Goal: Use online tool/utility: Use online tool/utility

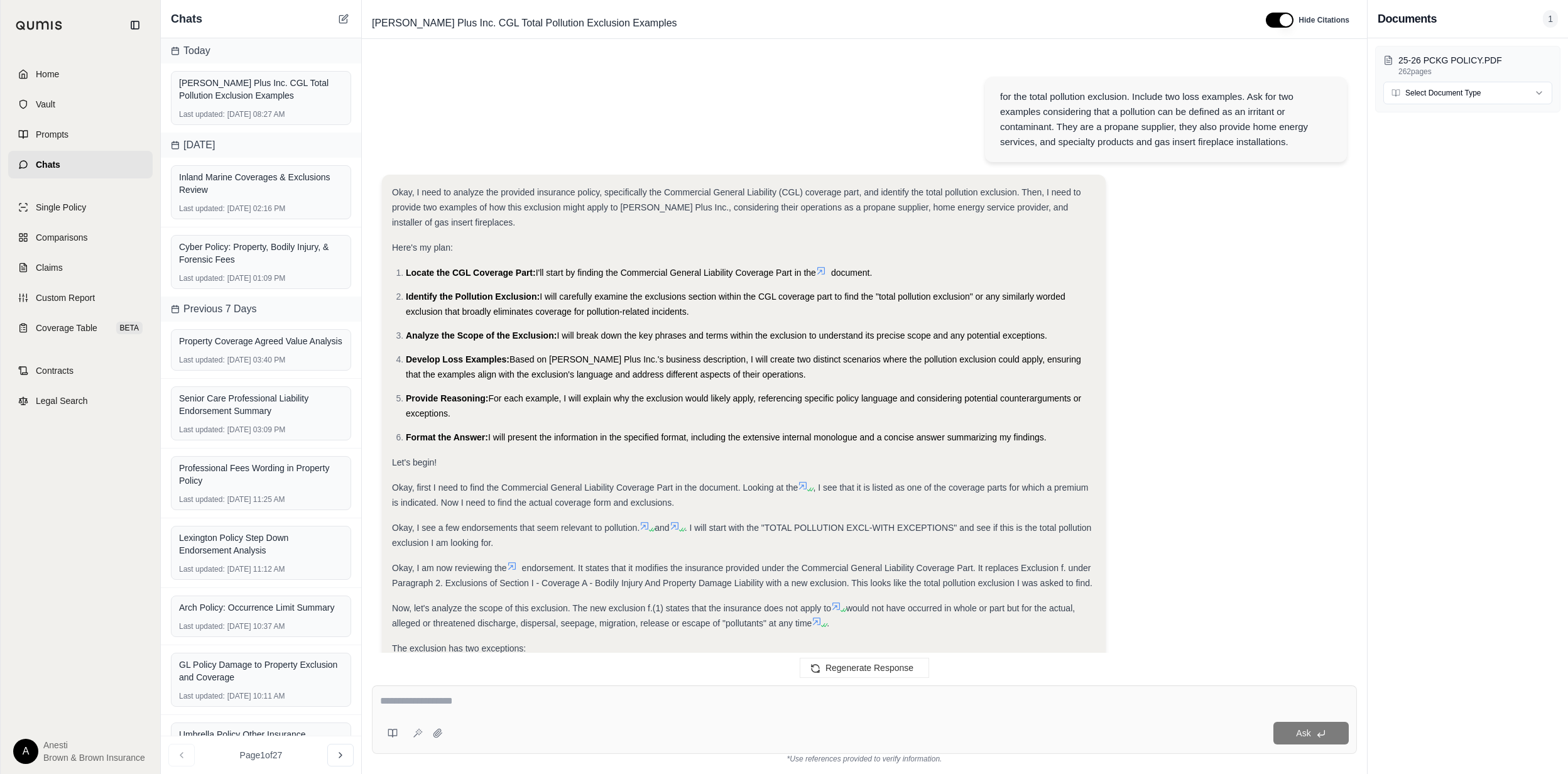
scroll to position [983, 0]
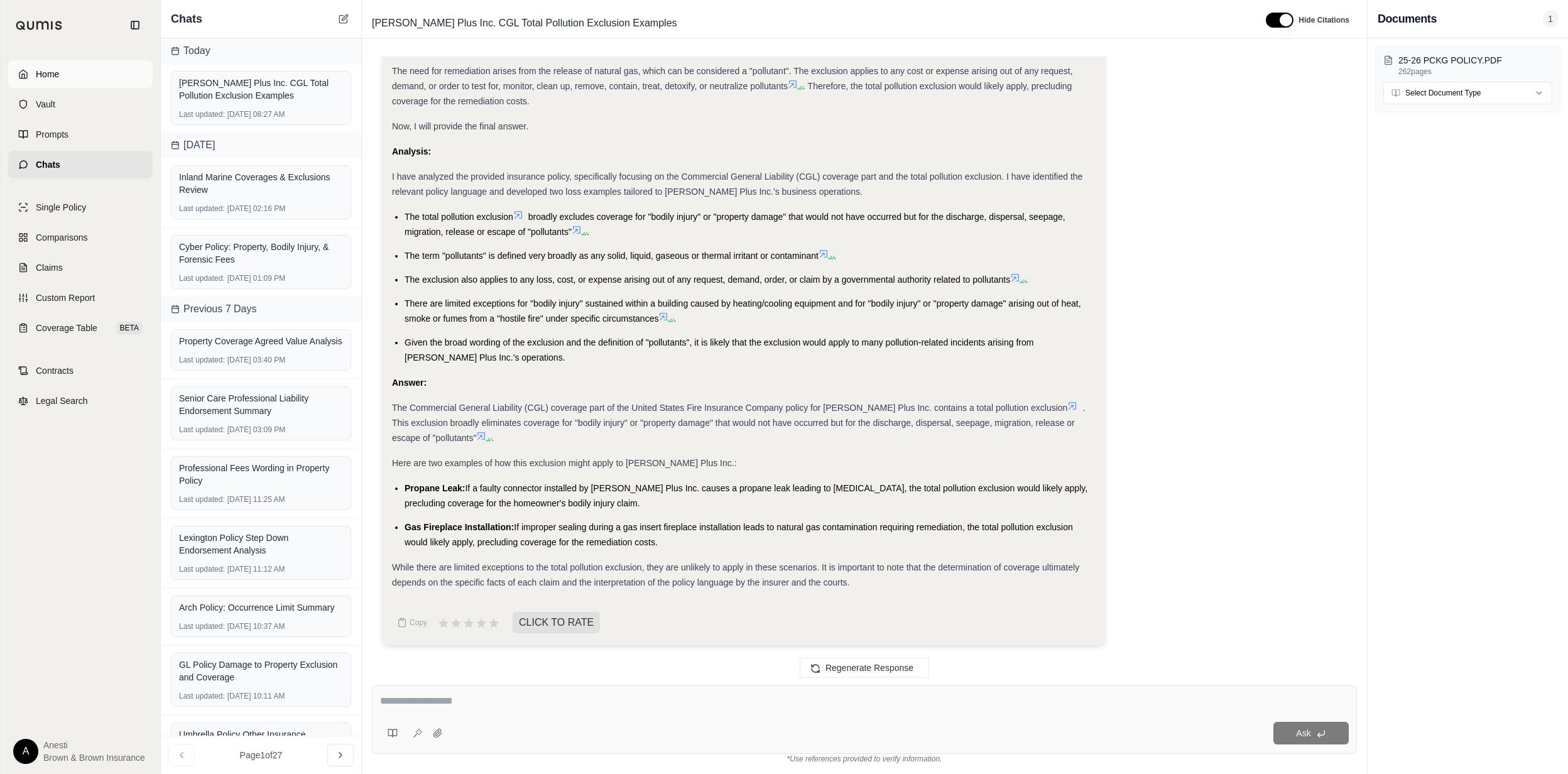
click at [70, 74] on link "Home" at bounding box center [80, 74] width 145 height 28
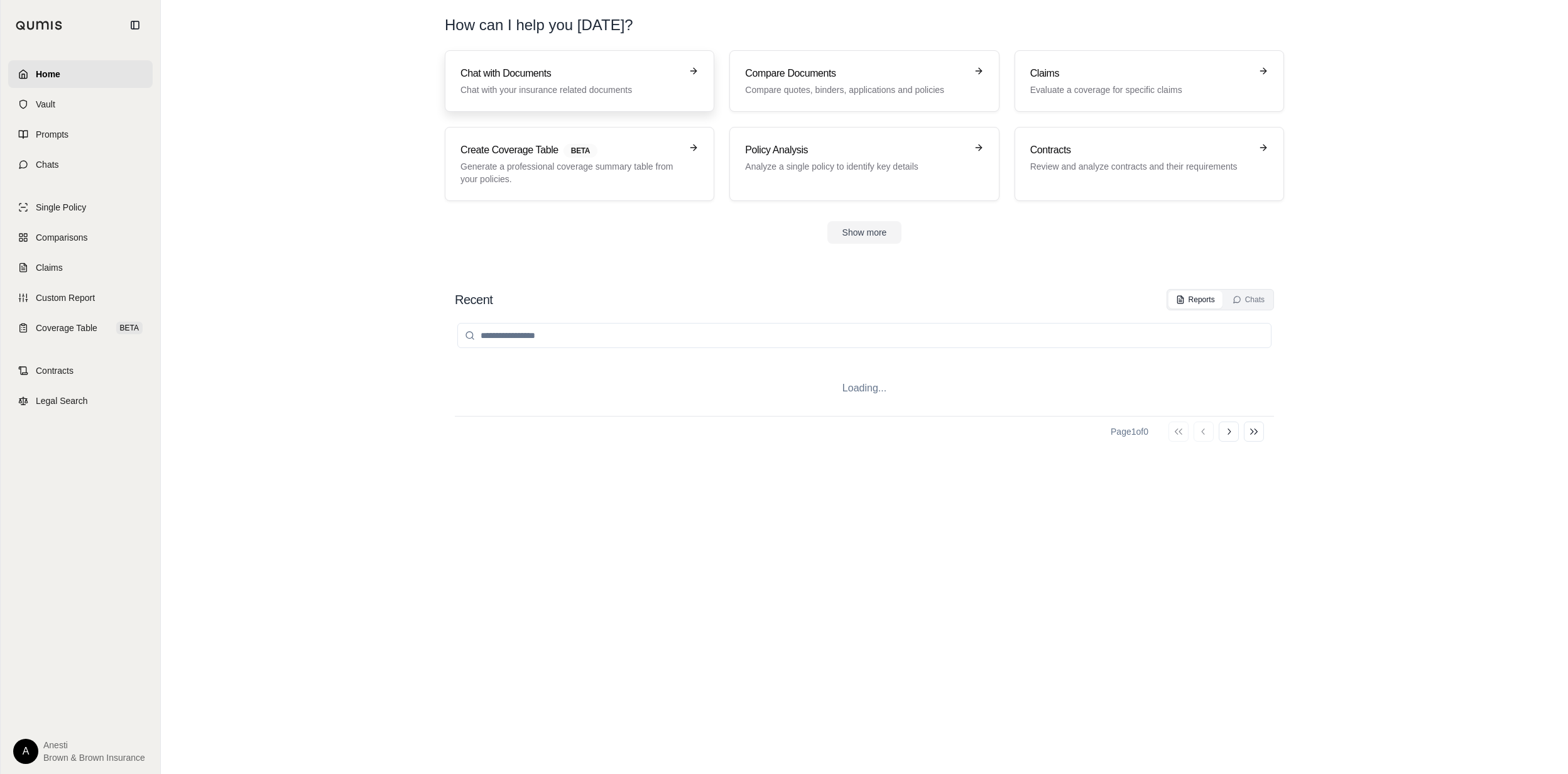
click at [493, 76] on h3 "Chat with Documents" at bounding box center [570, 74] width 220 height 15
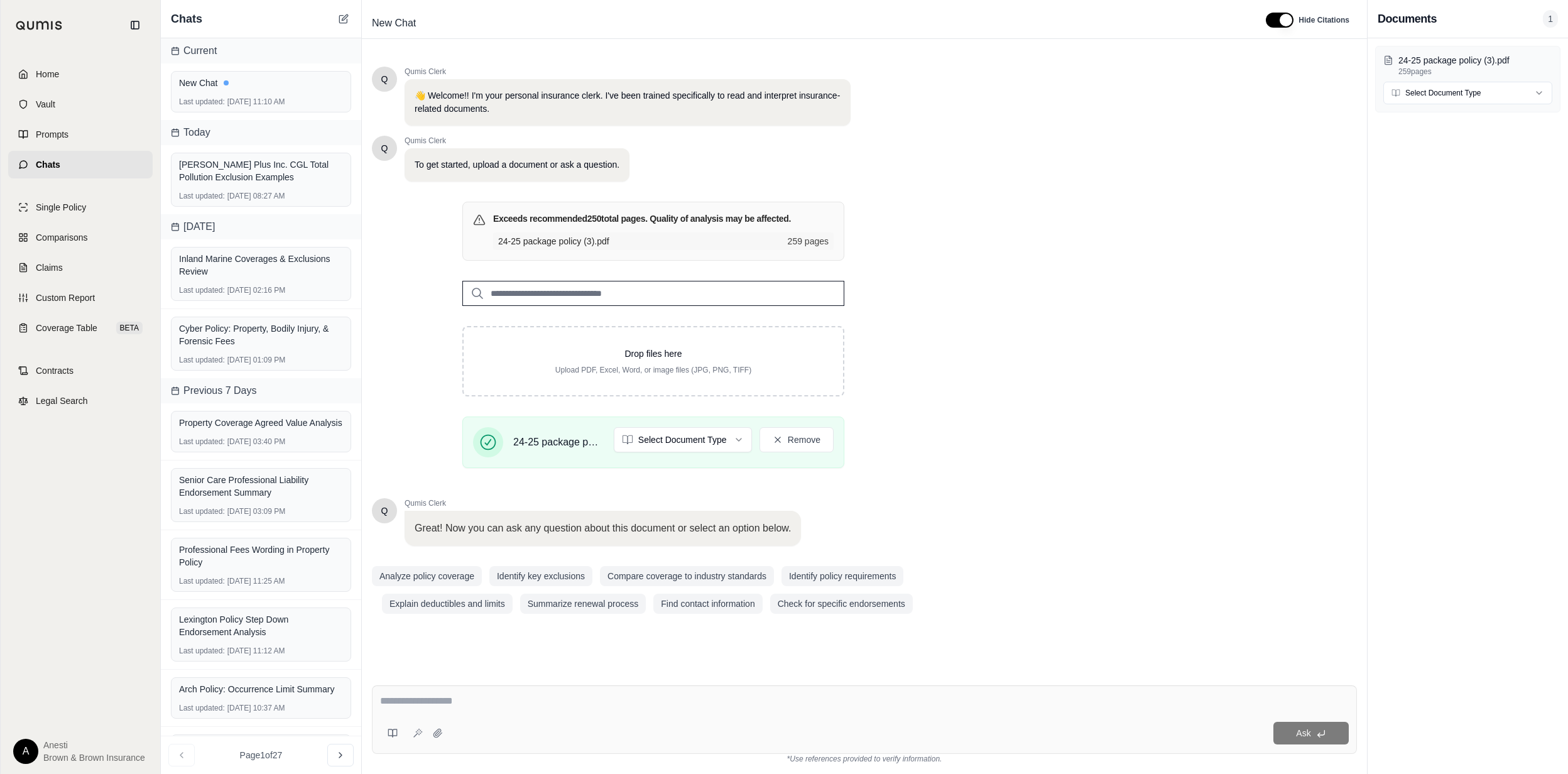
click at [415, 696] on textarea at bounding box center [864, 701] width 968 height 15
type textarea "*"
type textarea "**********"
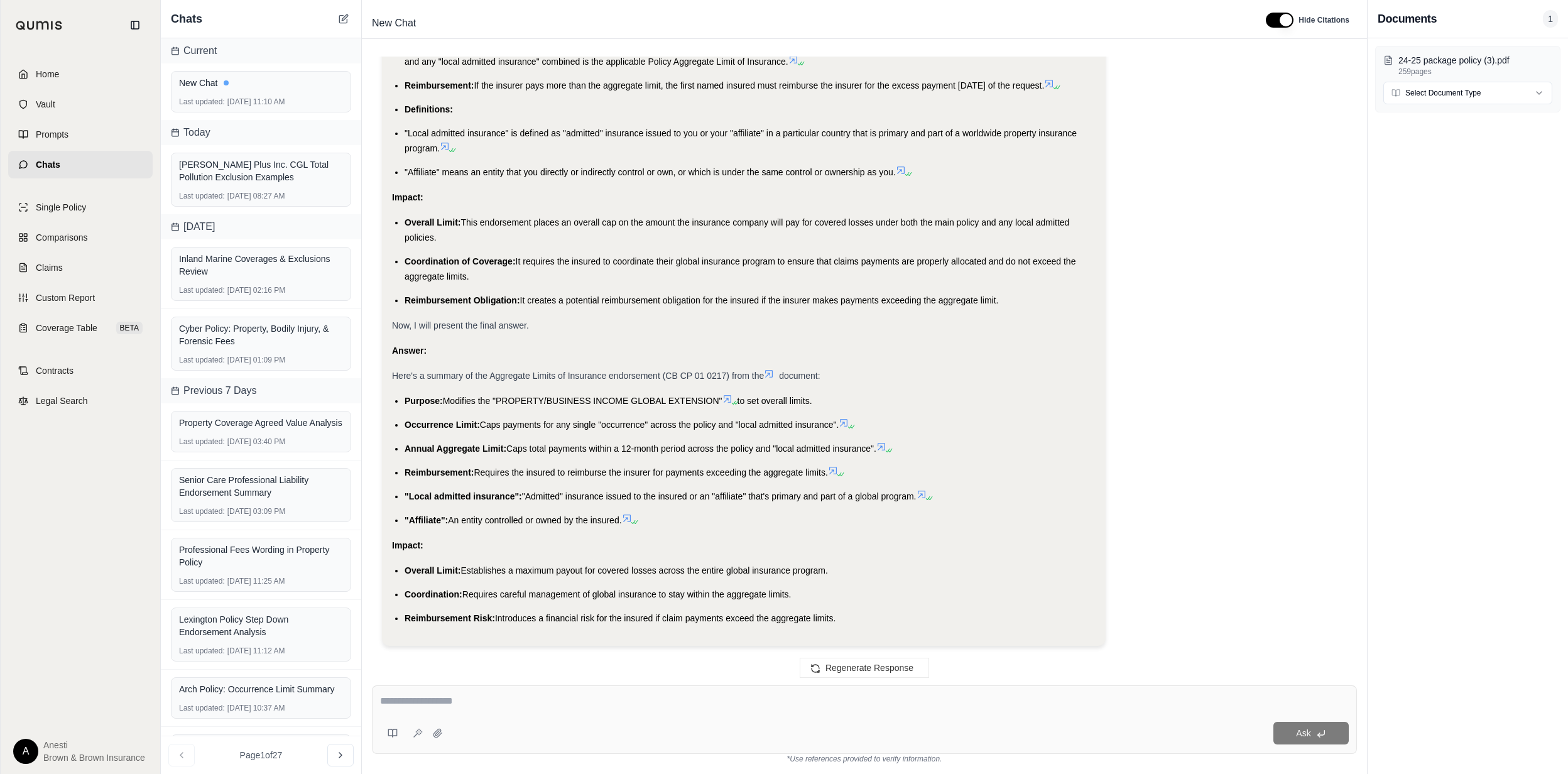
scroll to position [310, 0]
drag, startPoint x: 403, startPoint y: 396, endPoint x: 699, endPoint y: 492, distance: 311.2
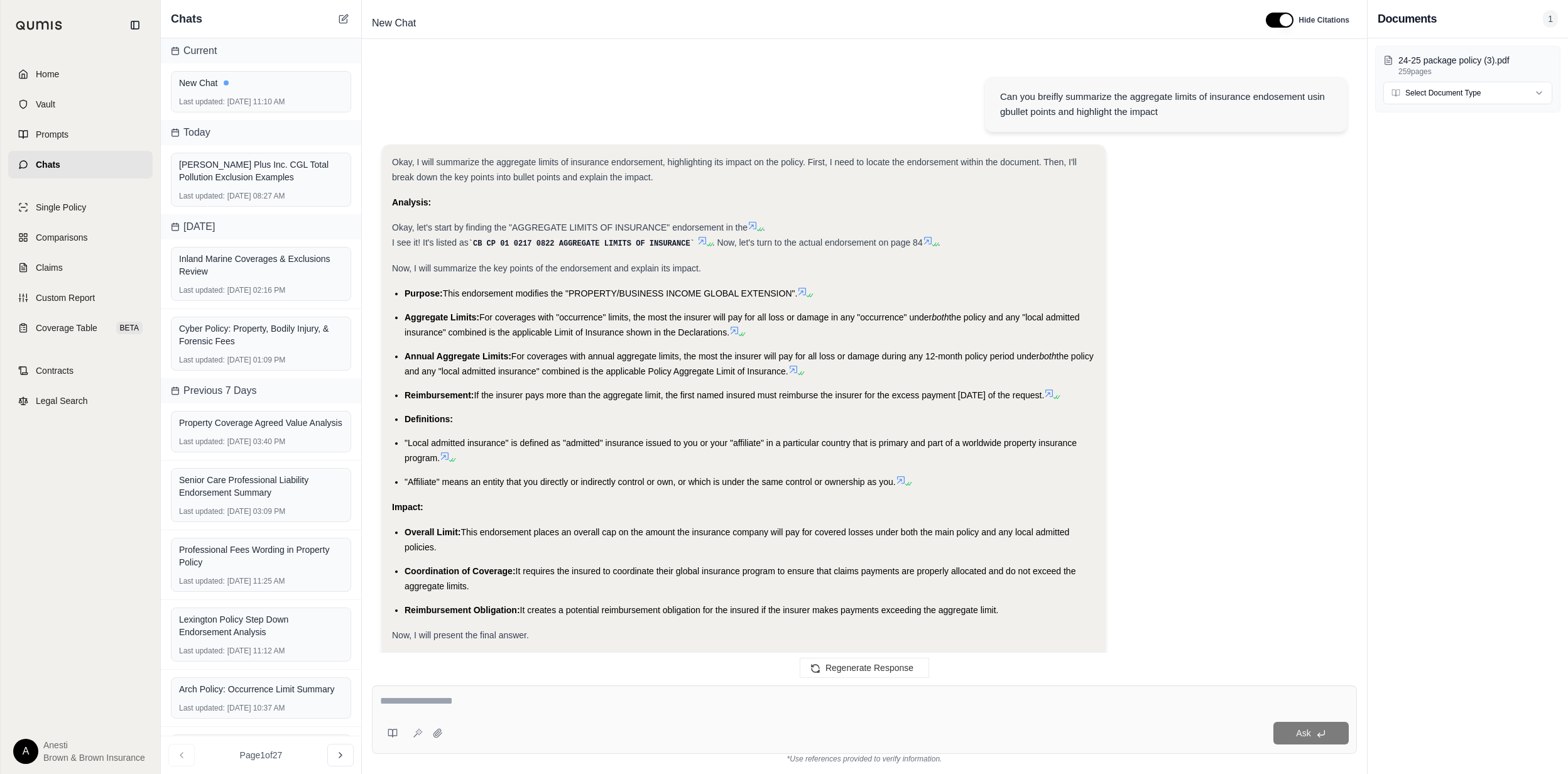
scroll to position [345, 0]
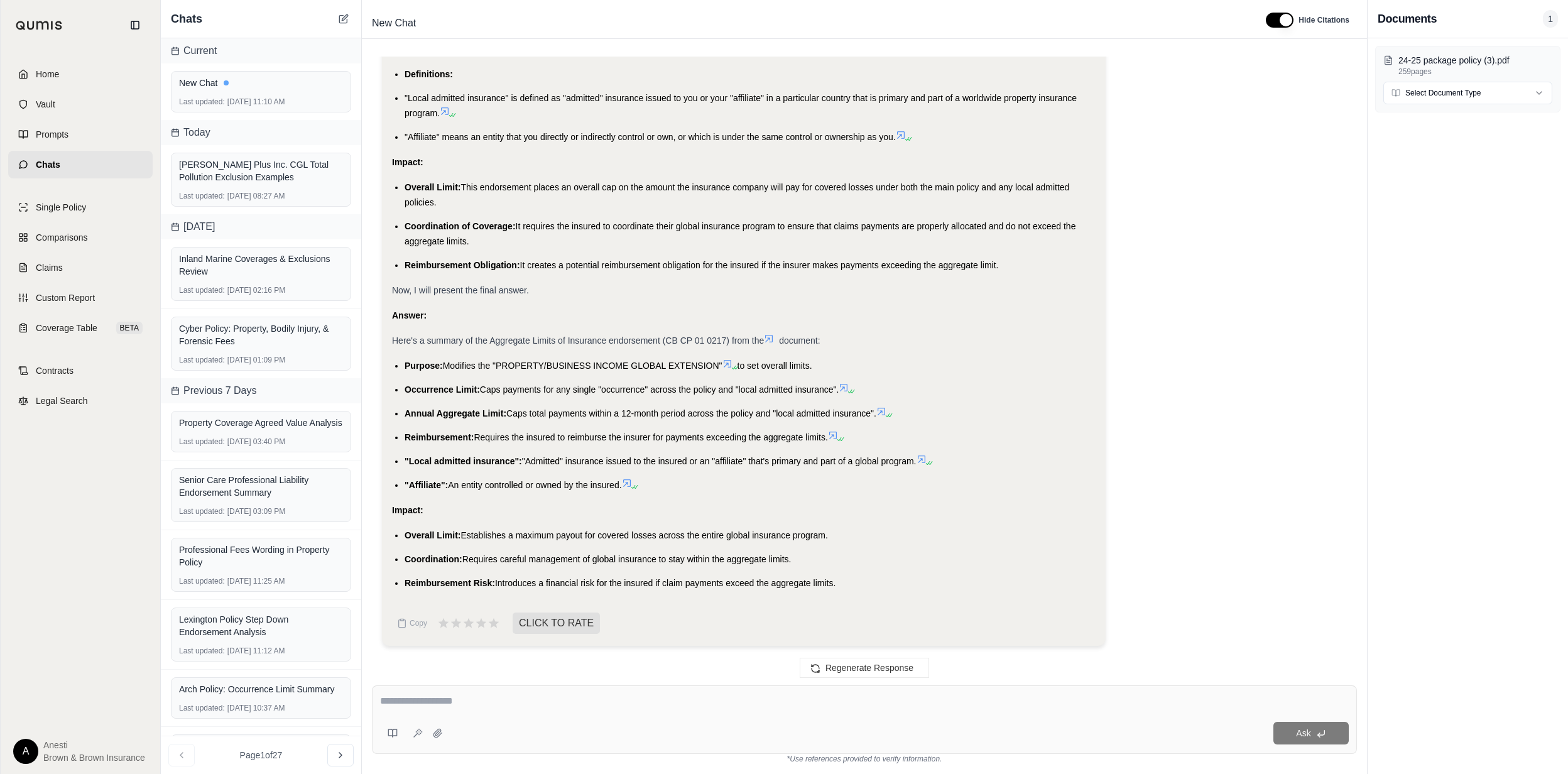
drag, startPoint x: 400, startPoint y: 359, endPoint x: 853, endPoint y: 580, distance: 504.0
click at [853, 580] on div "Okay, I will summarize the aggregate limits of insurance endorsement, highlight…" at bounding box center [744, 200] width 704 height 781
copy div "Purpose: Modifies the "PROPERTY/BUSINESS INCOME GLOBAL EXTENSION" to set overal…"
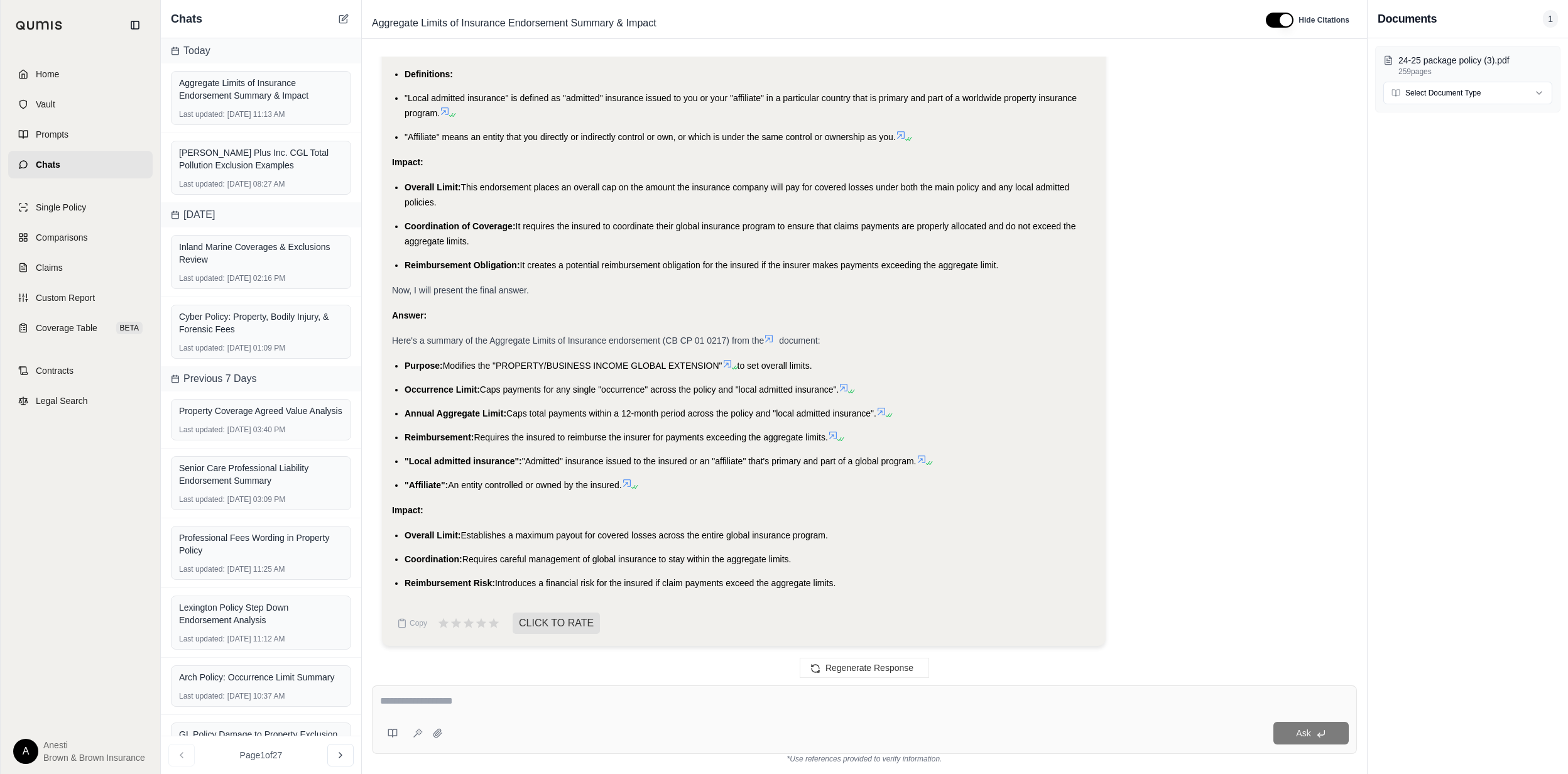
click at [730, 695] on textarea at bounding box center [864, 701] width 969 height 15
type textarea "**********"
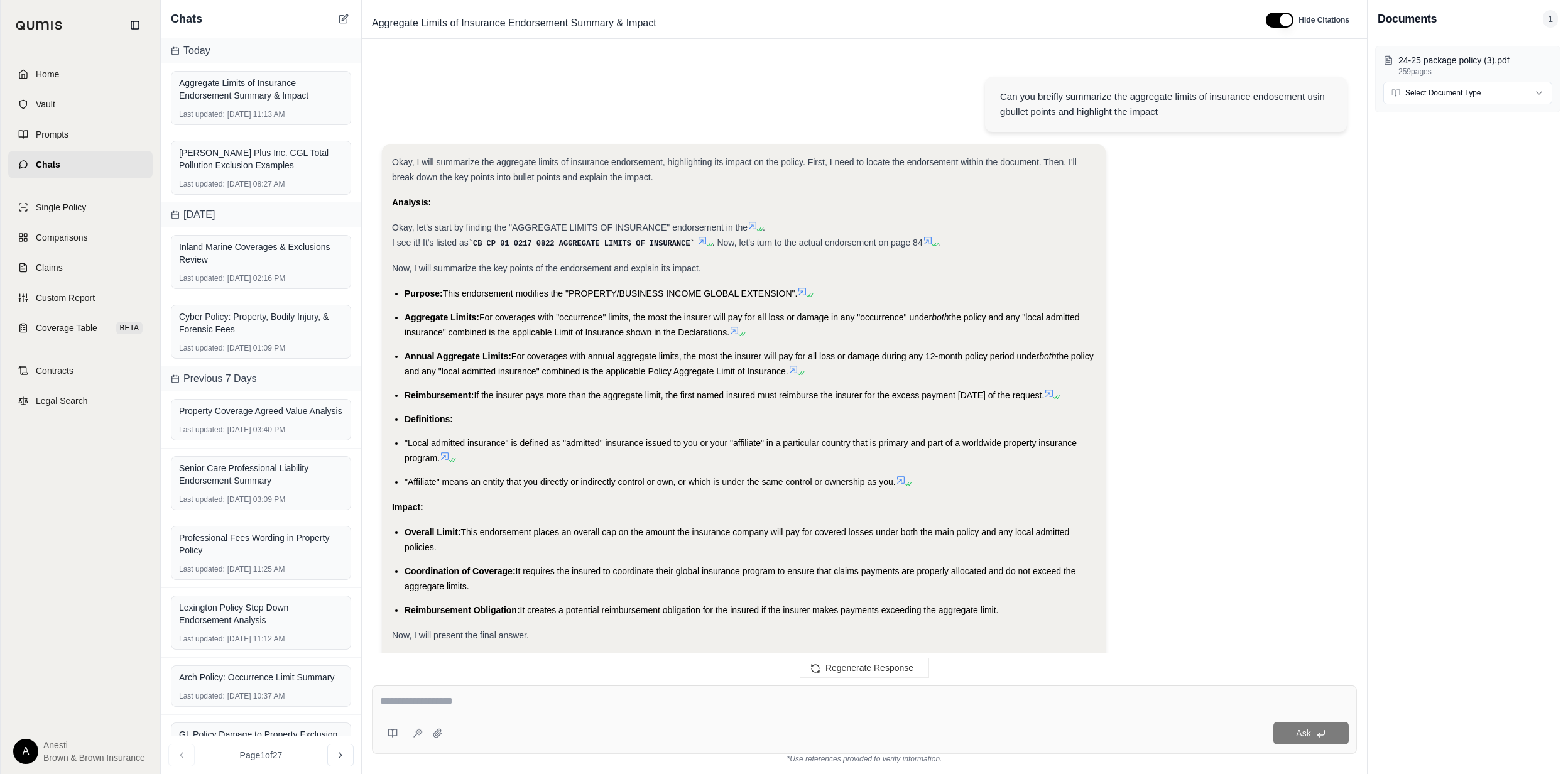
scroll to position [1305, 0]
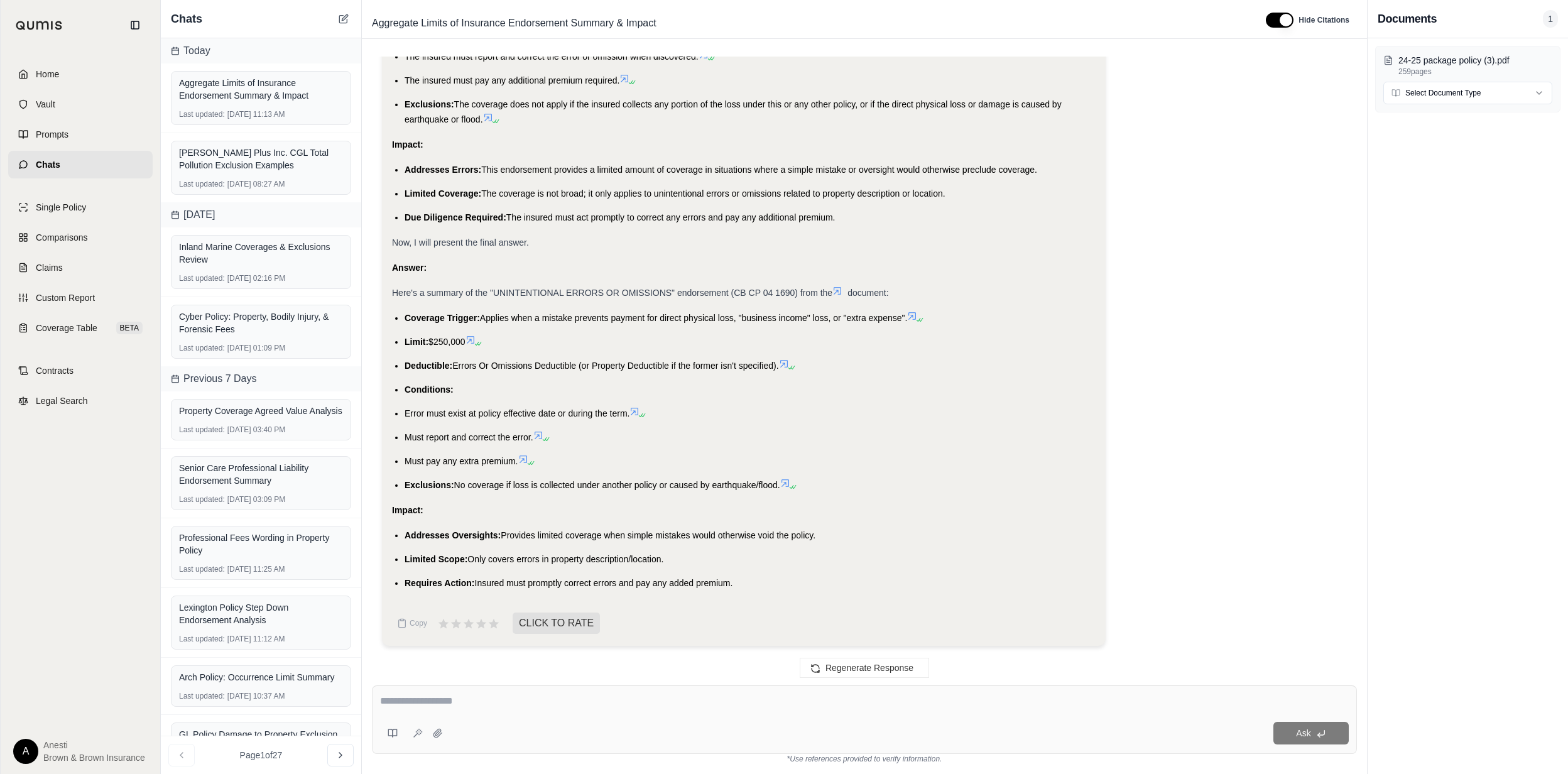
drag, startPoint x: 403, startPoint y: 317, endPoint x: 746, endPoint y: 577, distance: 430.4
click at [746, 577] on div "Okay, I will summarize the "UNINTENTIONAL ERRORS OR OMISSIONS" endorsement, inc…" at bounding box center [744, 188] width 704 height 808
copy div "Coverage Trigger: Applies when a mistake prevents payment for direct physical l…"
click at [602, 693] on div "Ask" at bounding box center [864, 720] width 985 height 69
type textarea "**********"
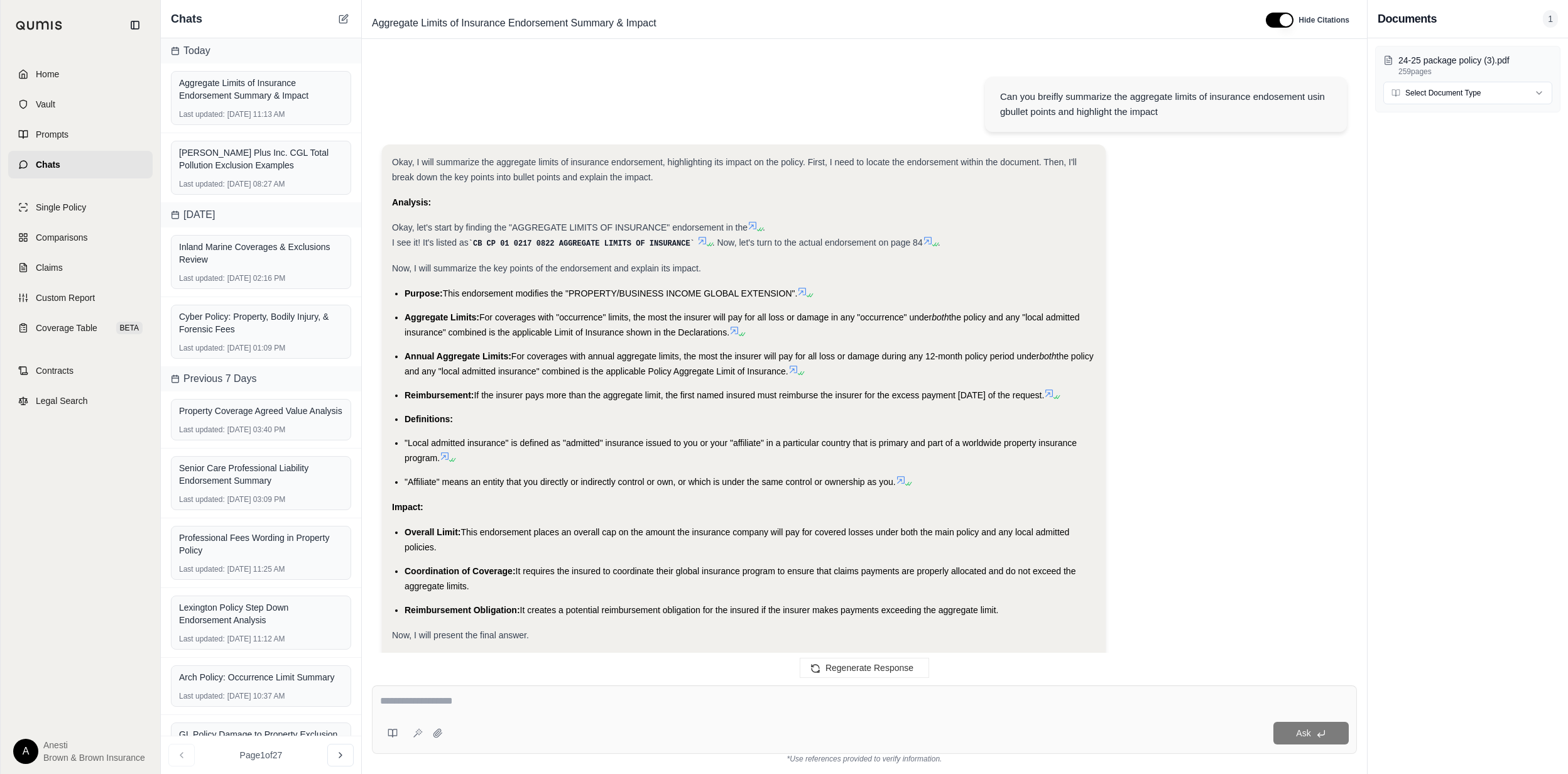
scroll to position [2748, 0]
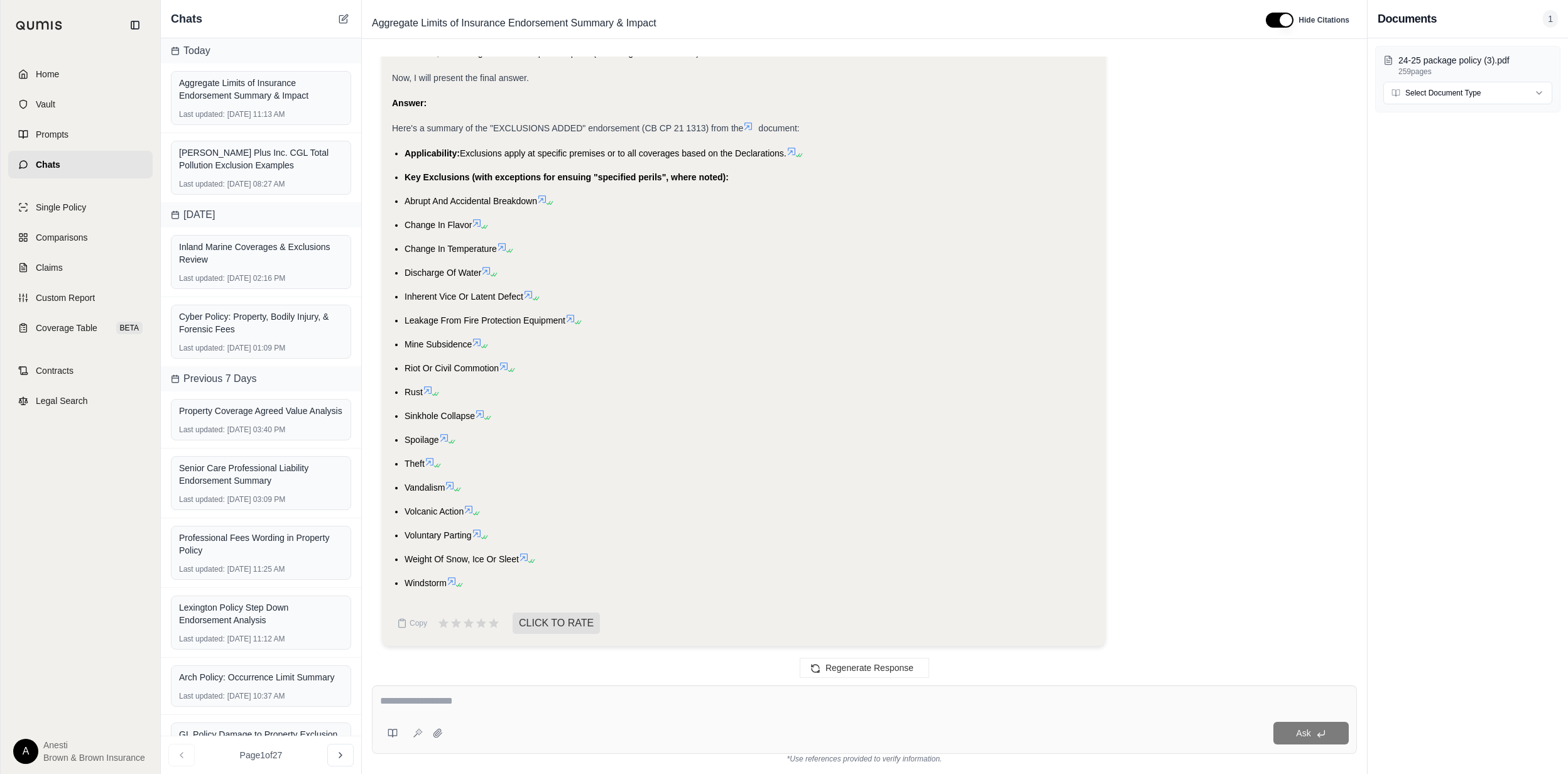
drag, startPoint x: 405, startPoint y: 150, endPoint x: 502, endPoint y: 592, distance: 452.5
copy ul "Applicability: Exclusions apply at specific premises or to all coverages based …"
click at [568, 698] on textarea at bounding box center [864, 701] width 969 height 15
type textarea "**********"
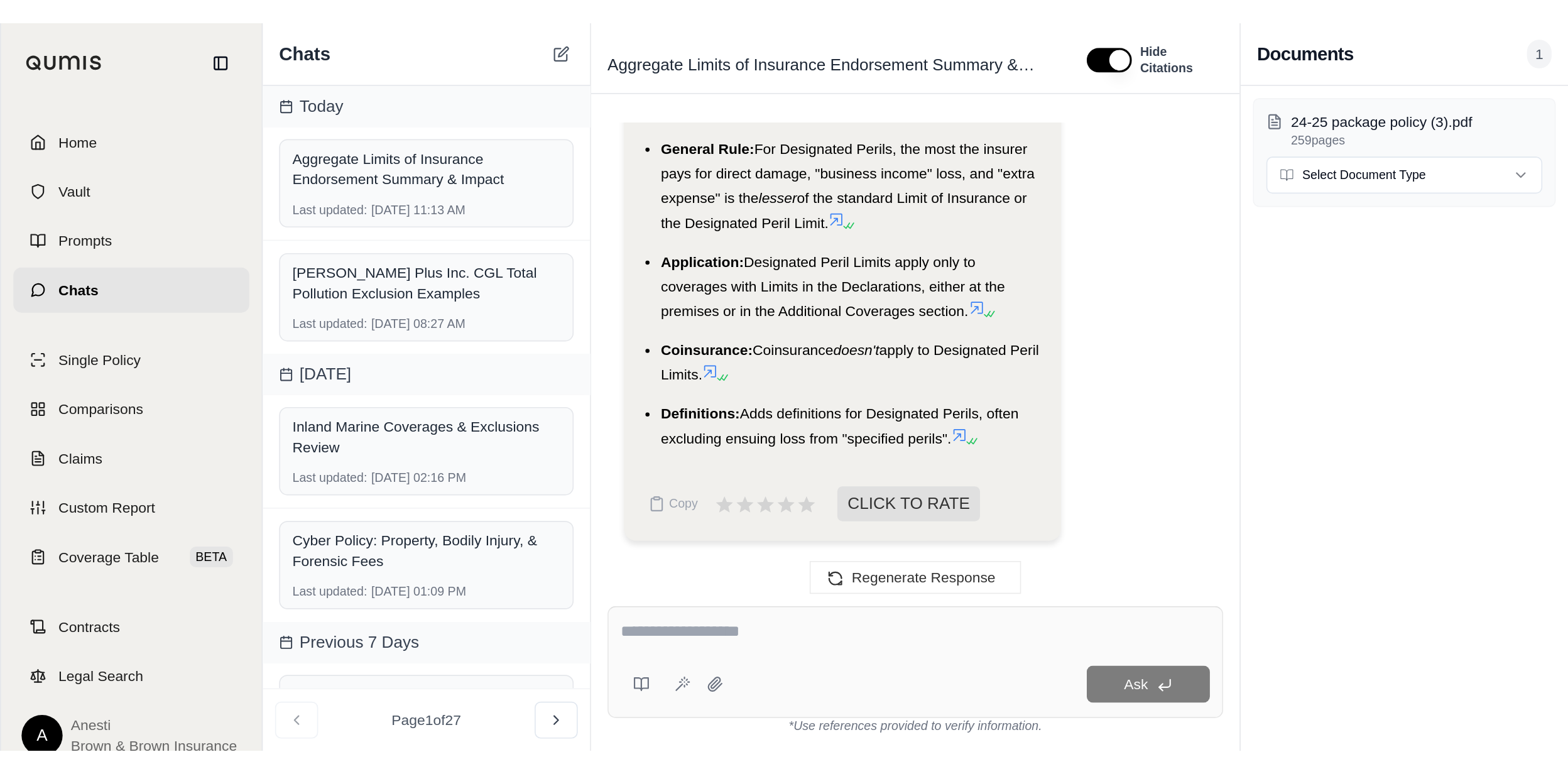
scroll to position [3433, 0]
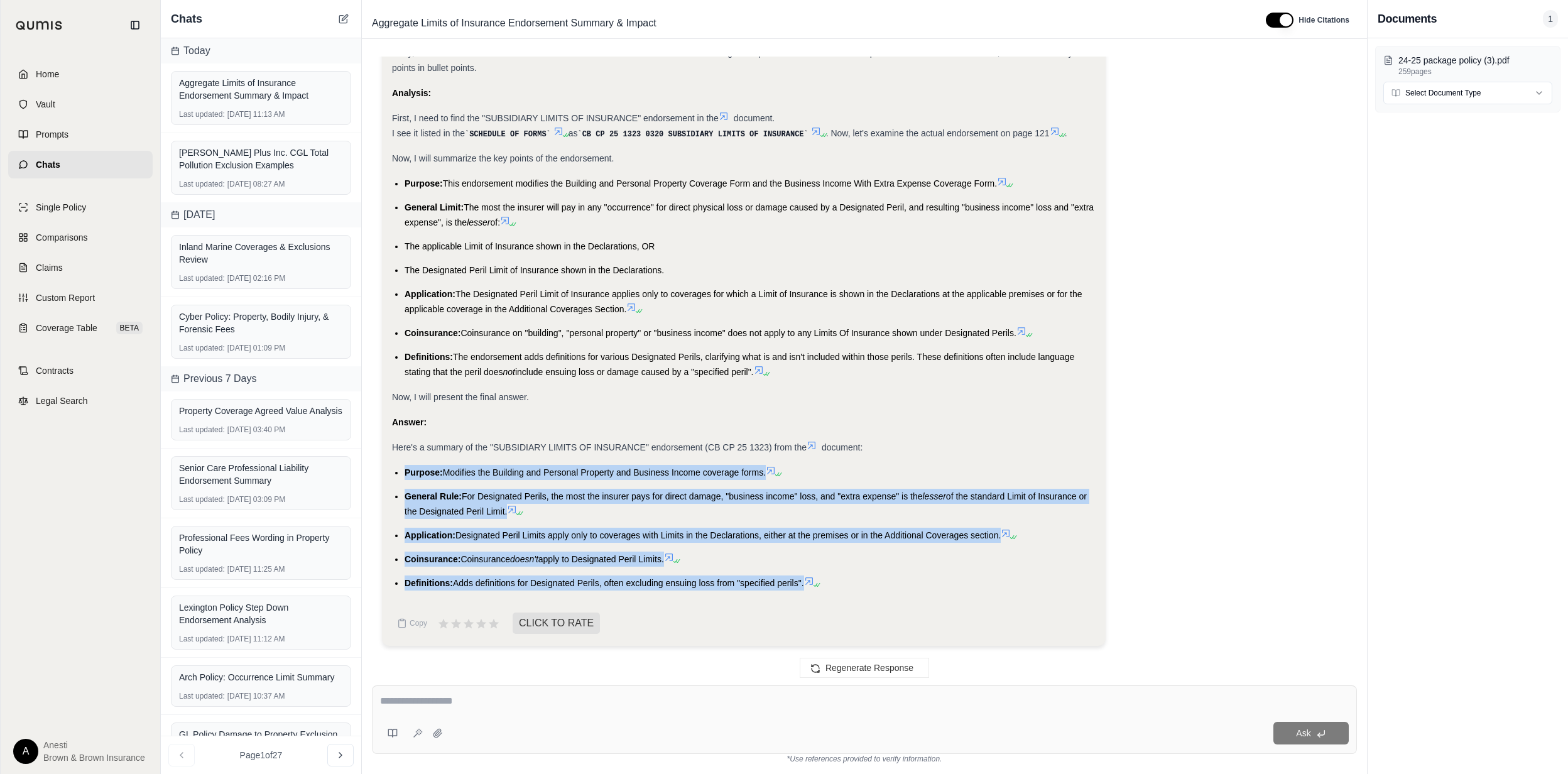
drag, startPoint x: 405, startPoint y: 467, endPoint x: 804, endPoint y: 591, distance: 417.8
click at [804, 591] on div "Okay, I will summarize the "SUBSIDIARY LIMITS OF INSURANCE" endorsement using b…" at bounding box center [744, 323] width 704 height 556
copy ul "Purpose: Modifies the Building and Personal Property and Business Income covera…"
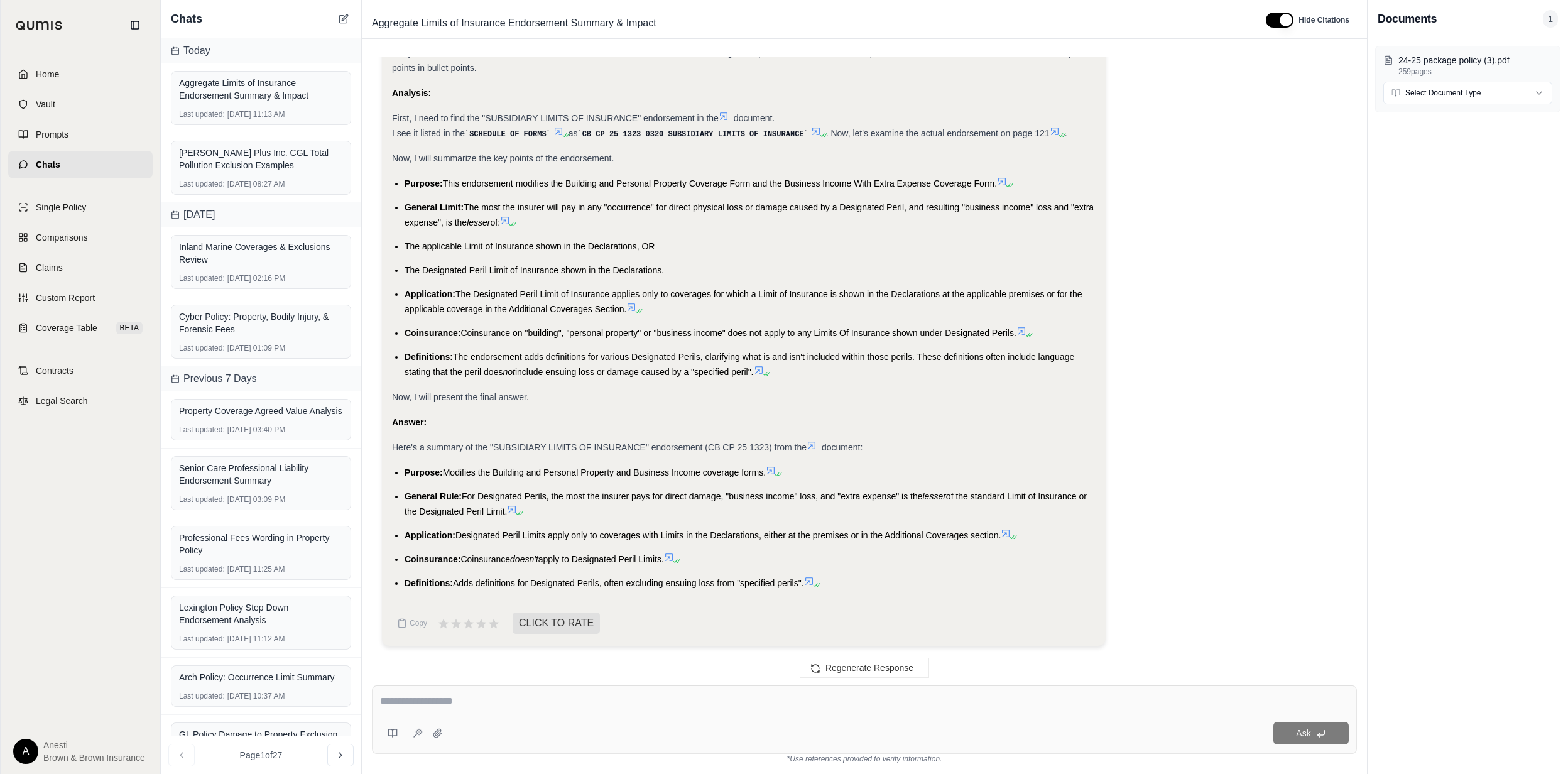
click at [446, 689] on div "Ask" at bounding box center [864, 720] width 985 height 69
type textarea "**********"
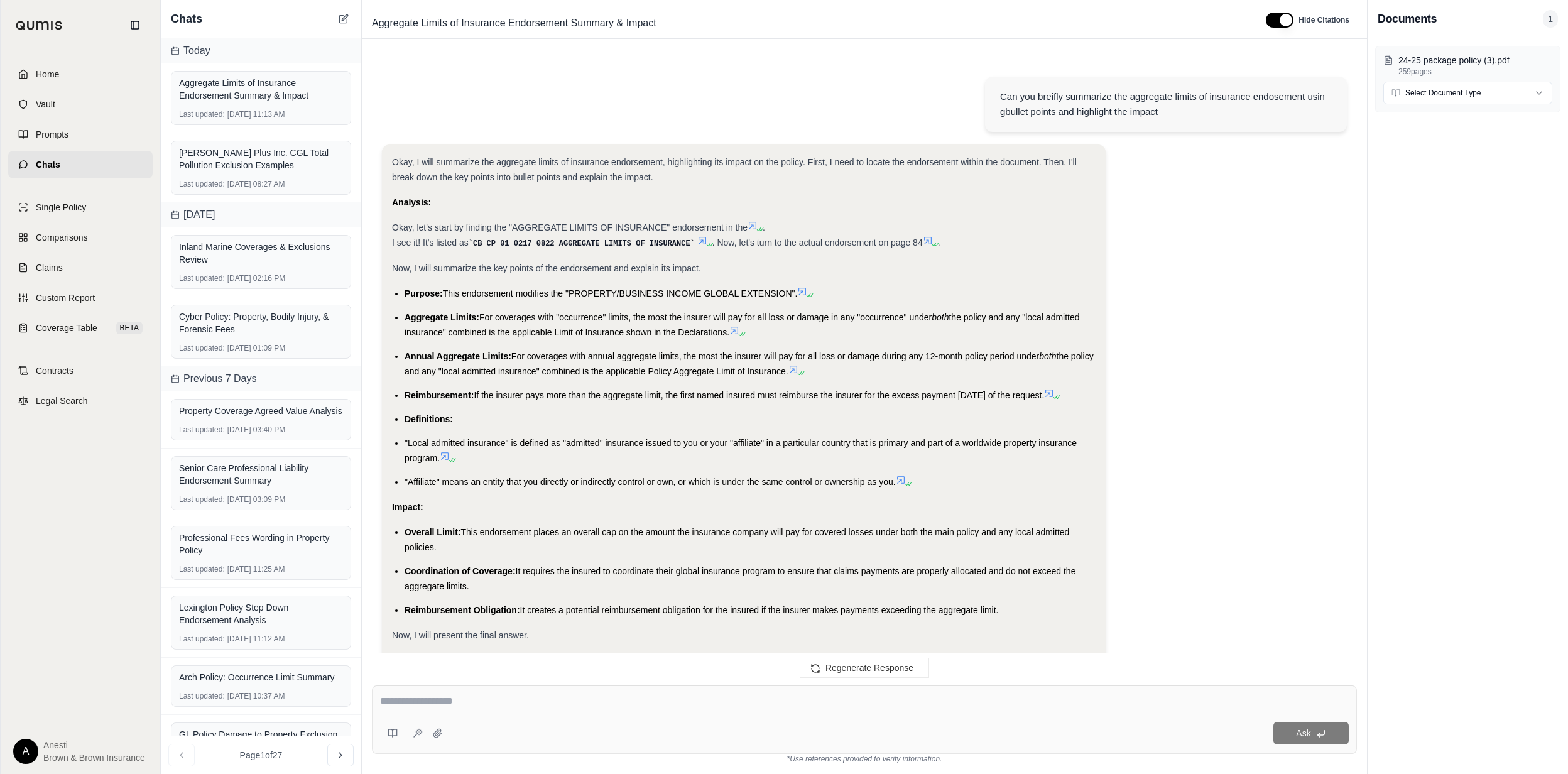
scroll to position [4039, 0]
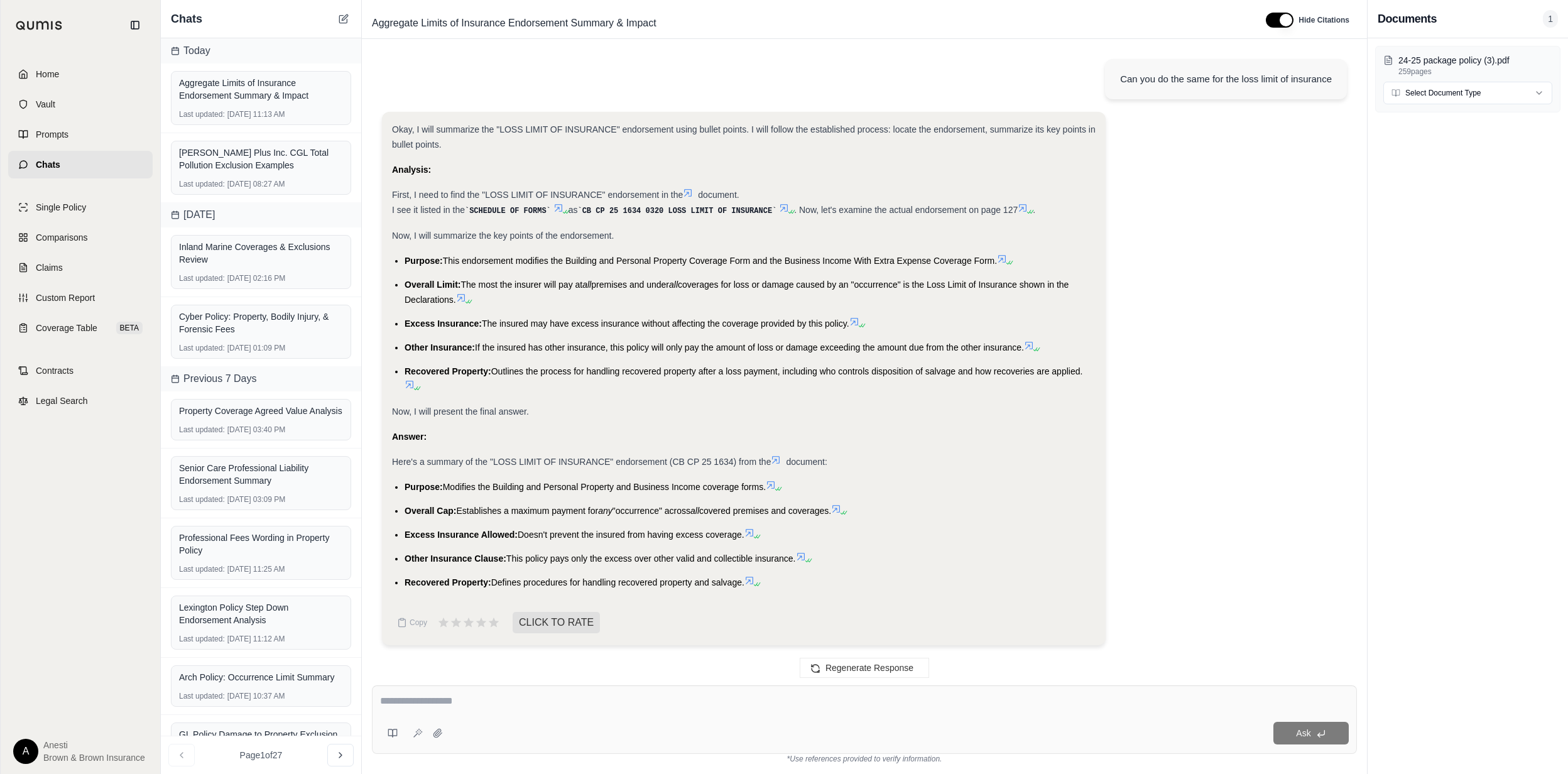
drag, startPoint x: 403, startPoint y: 518, endPoint x: 573, endPoint y: 537, distance: 171.1
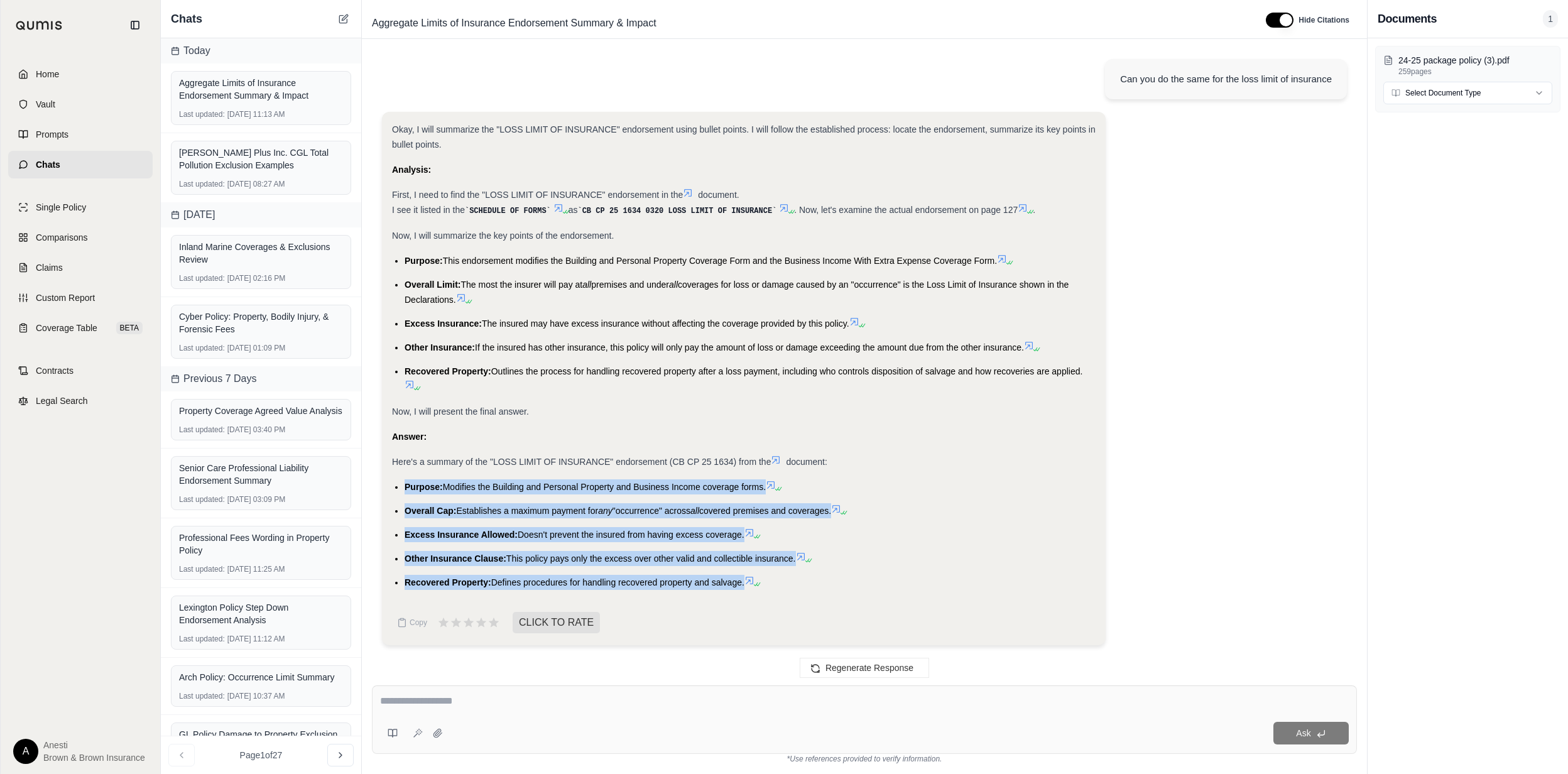
drag, startPoint x: 402, startPoint y: 483, endPoint x: 745, endPoint y: 579, distance: 356.2
click at [745, 579] on ul "Purpose: Modifies the Building and Personal Property and Business Income covera…" at bounding box center [744, 534] width 704 height 111
copy ul "Purpose: Modifies the Building and Personal Property and Business Income covera…"
click at [426, 694] on textarea at bounding box center [864, 701] width 969 height 15
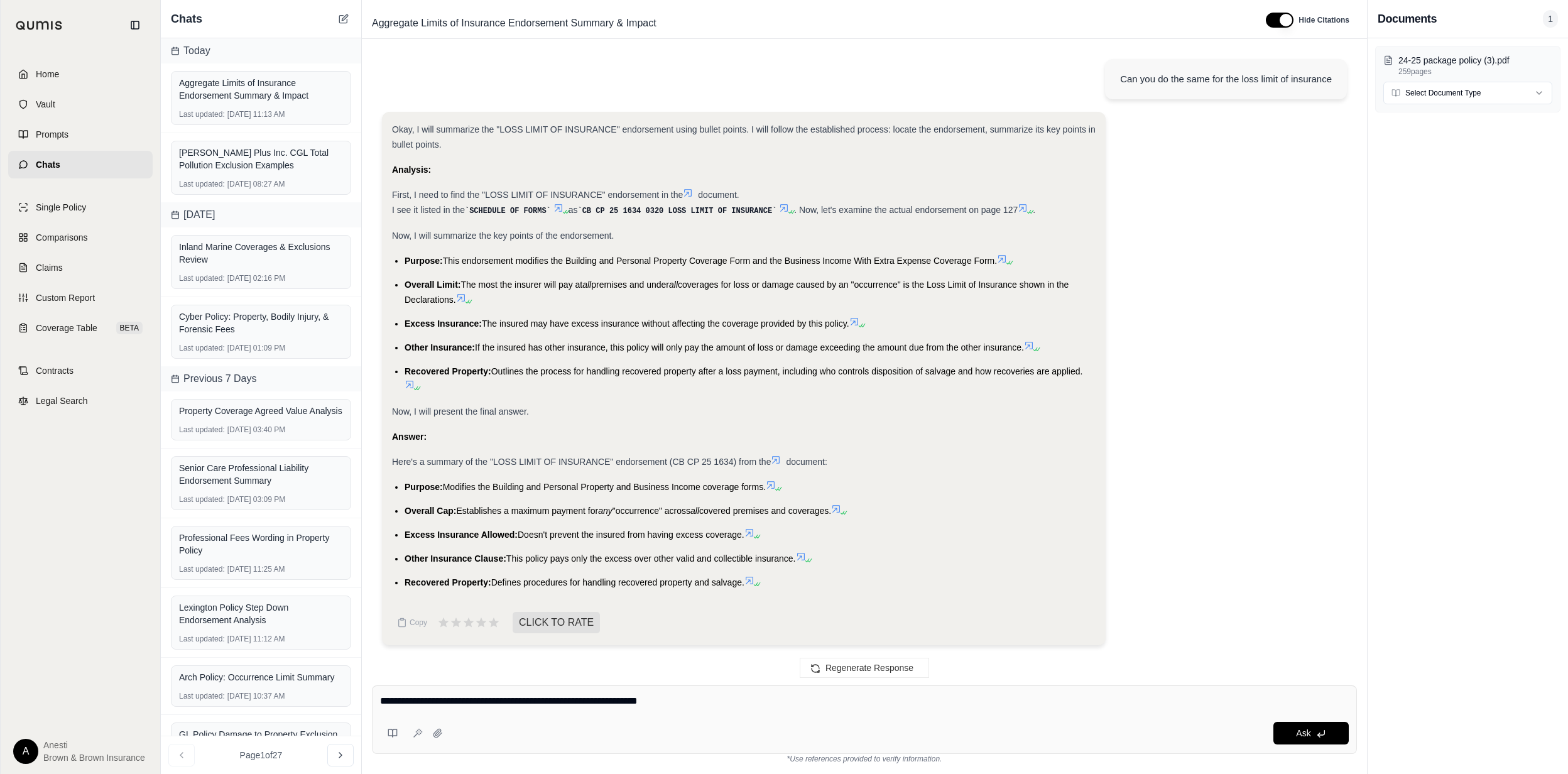
type textarea "**********"
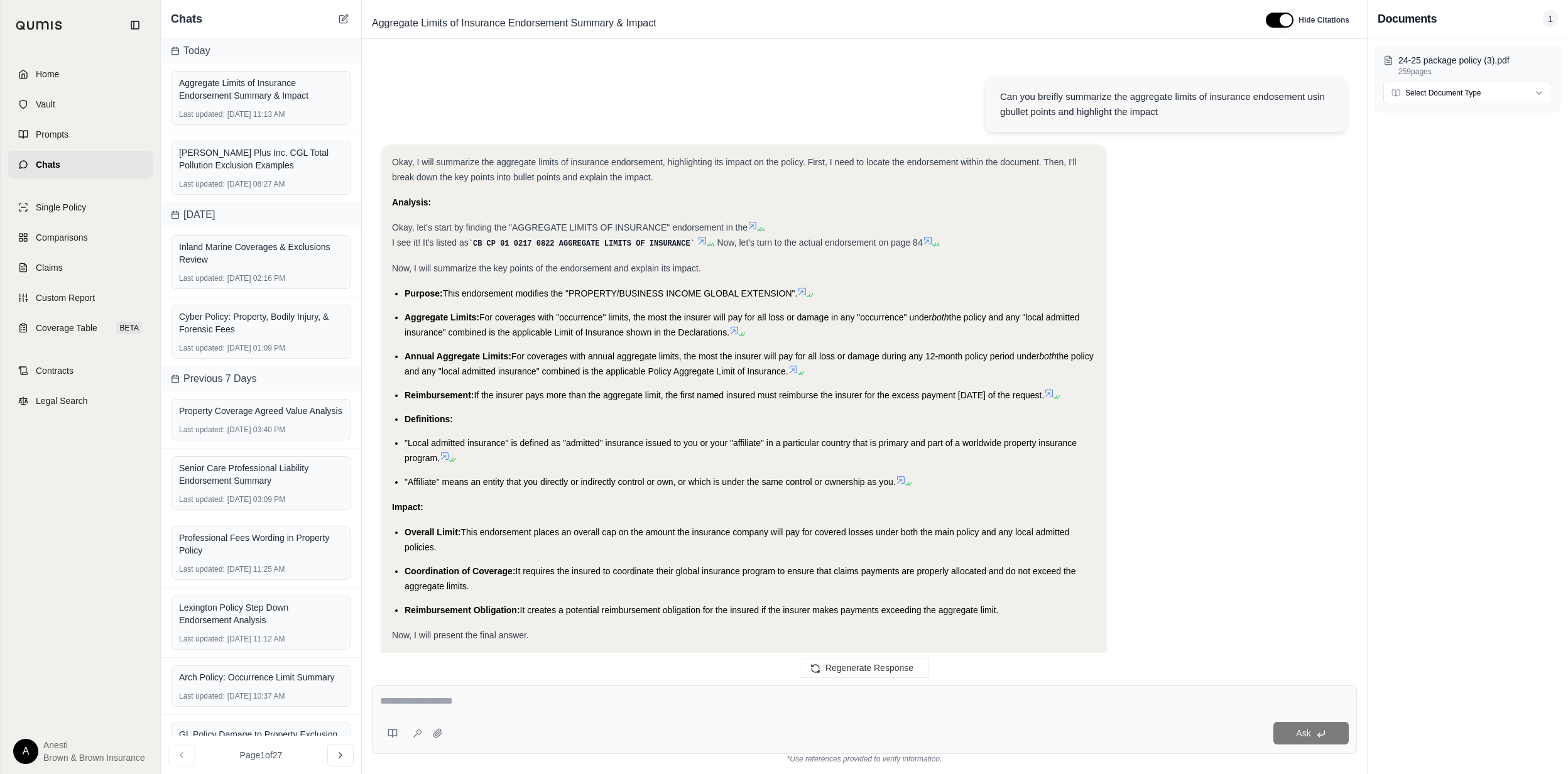
scroll to position [4597, 0]
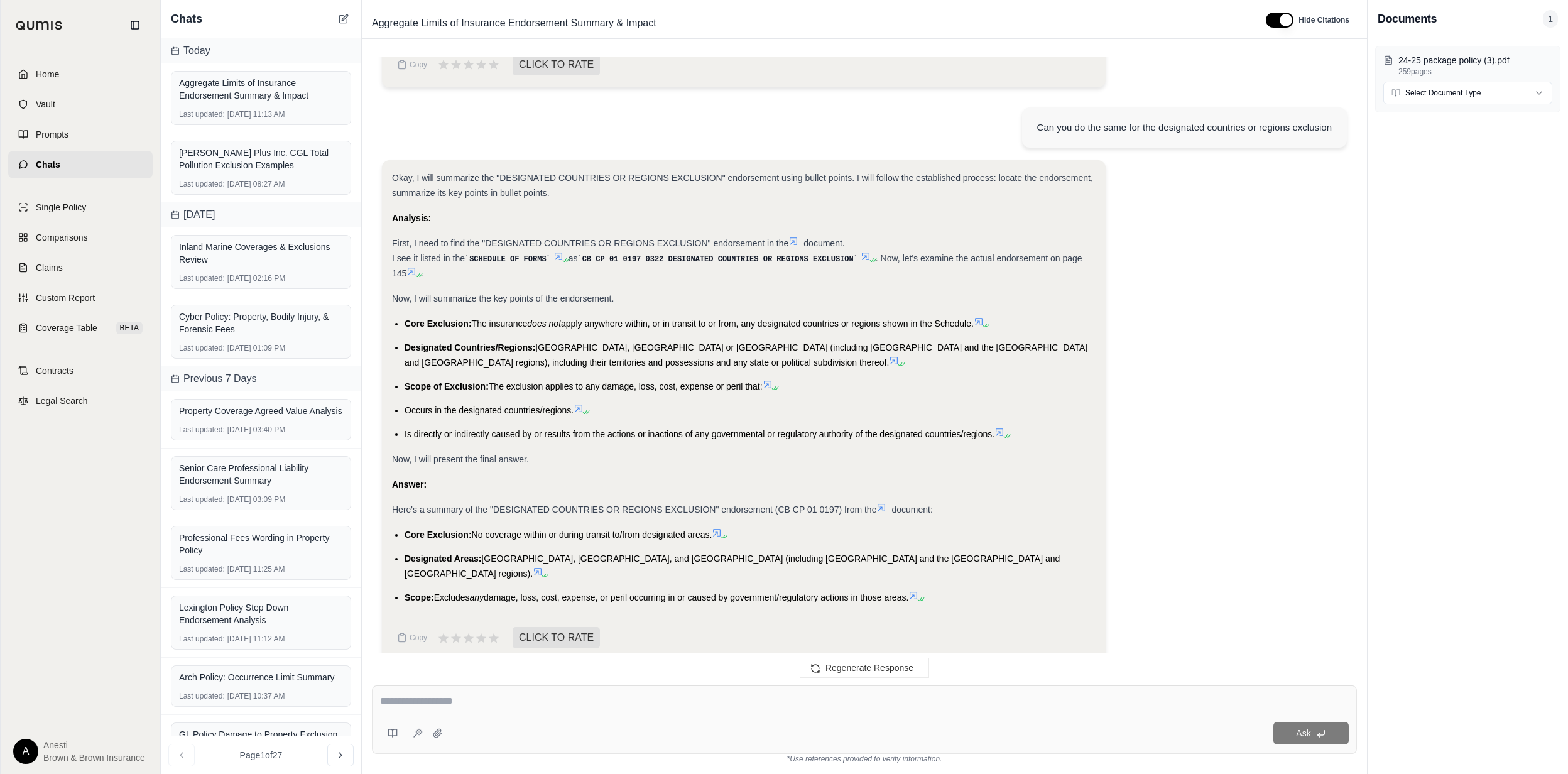
drag, startPoint x: 405, startPoint y: 526, endPoint x: 916, endPoint y: 585, distance: 514.4
click at [916, 585] on div "Okay, I will summarize the "DESIGNATED COUNTRIES OR REGIONS EXCLUSION" endorsem…" at bounding box center [744, 388] width 704 height 436
copy ul "Core Exclusion: No coverage within or during transit to/from designated areas. …"
click at [556, 709] on div at bounding box center [864, 703] width 969 height 19
click at [484, 707] on textarea at bounding box center [864, 701] width 968 height 15
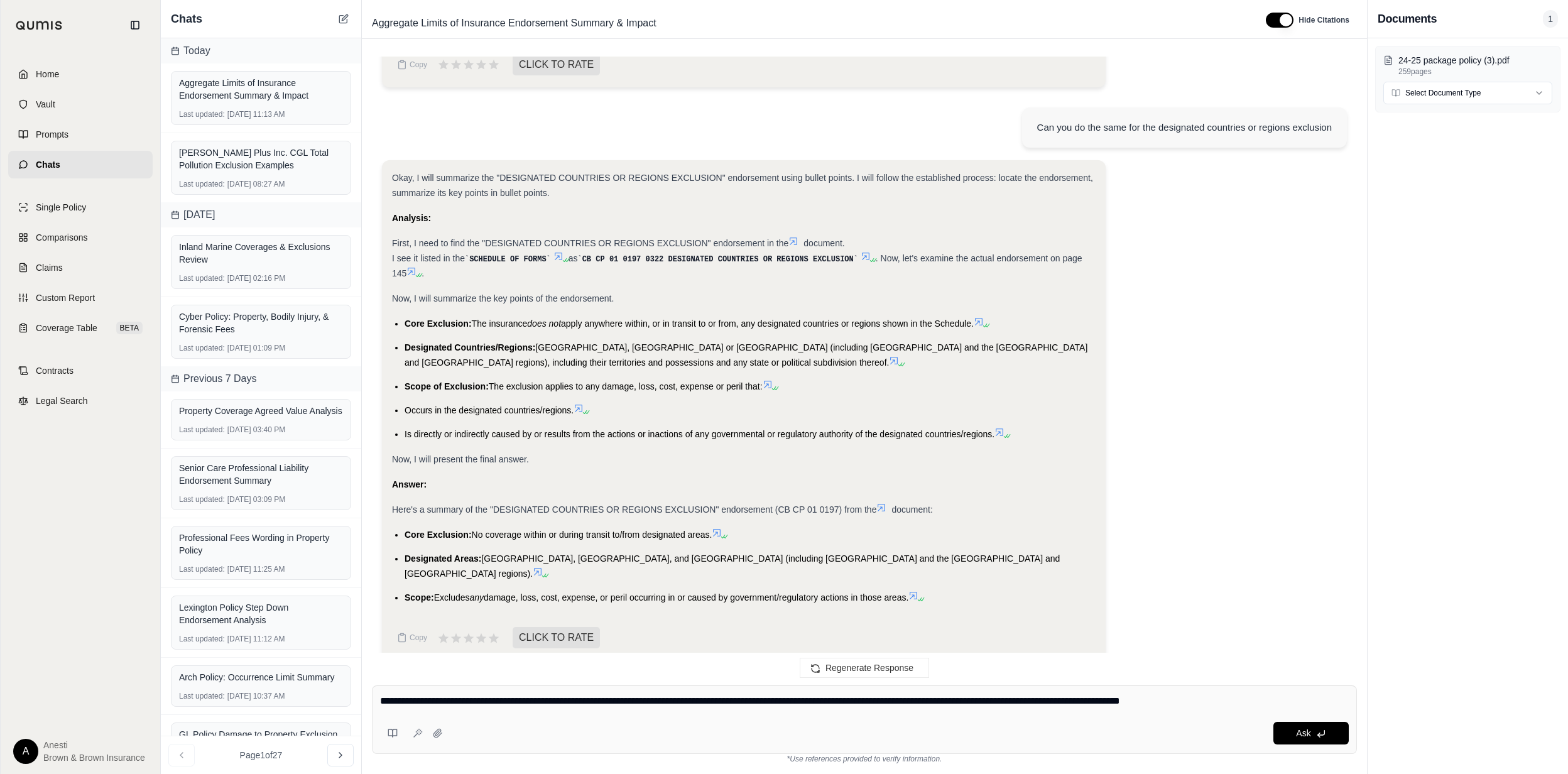
type textarea "**********"
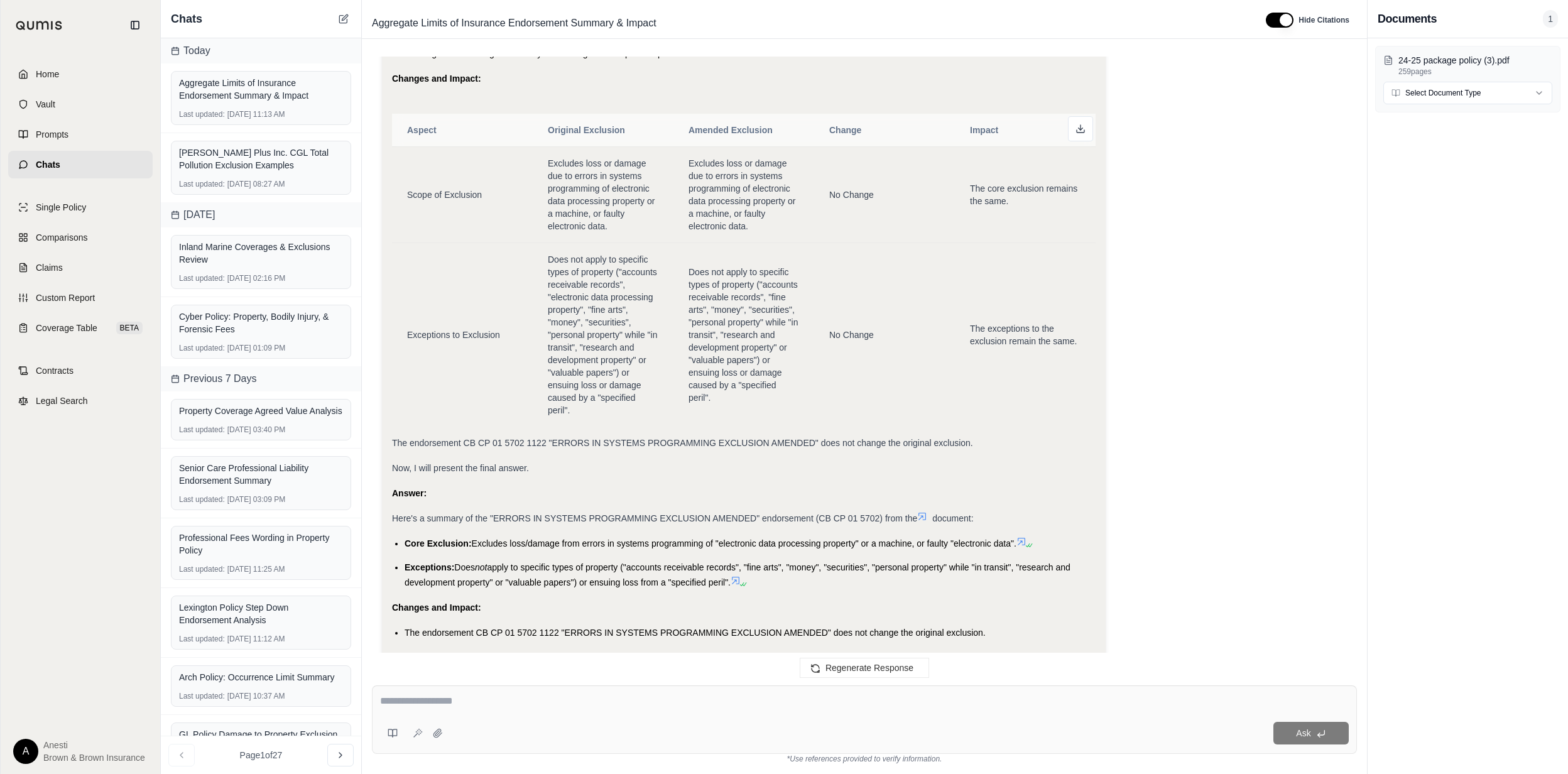
scroll to position [6545, 0]
drag, startPoint x: 401, startPoint y: 525, endPoint x: 964, endPoint y: 614, distance: 570.0
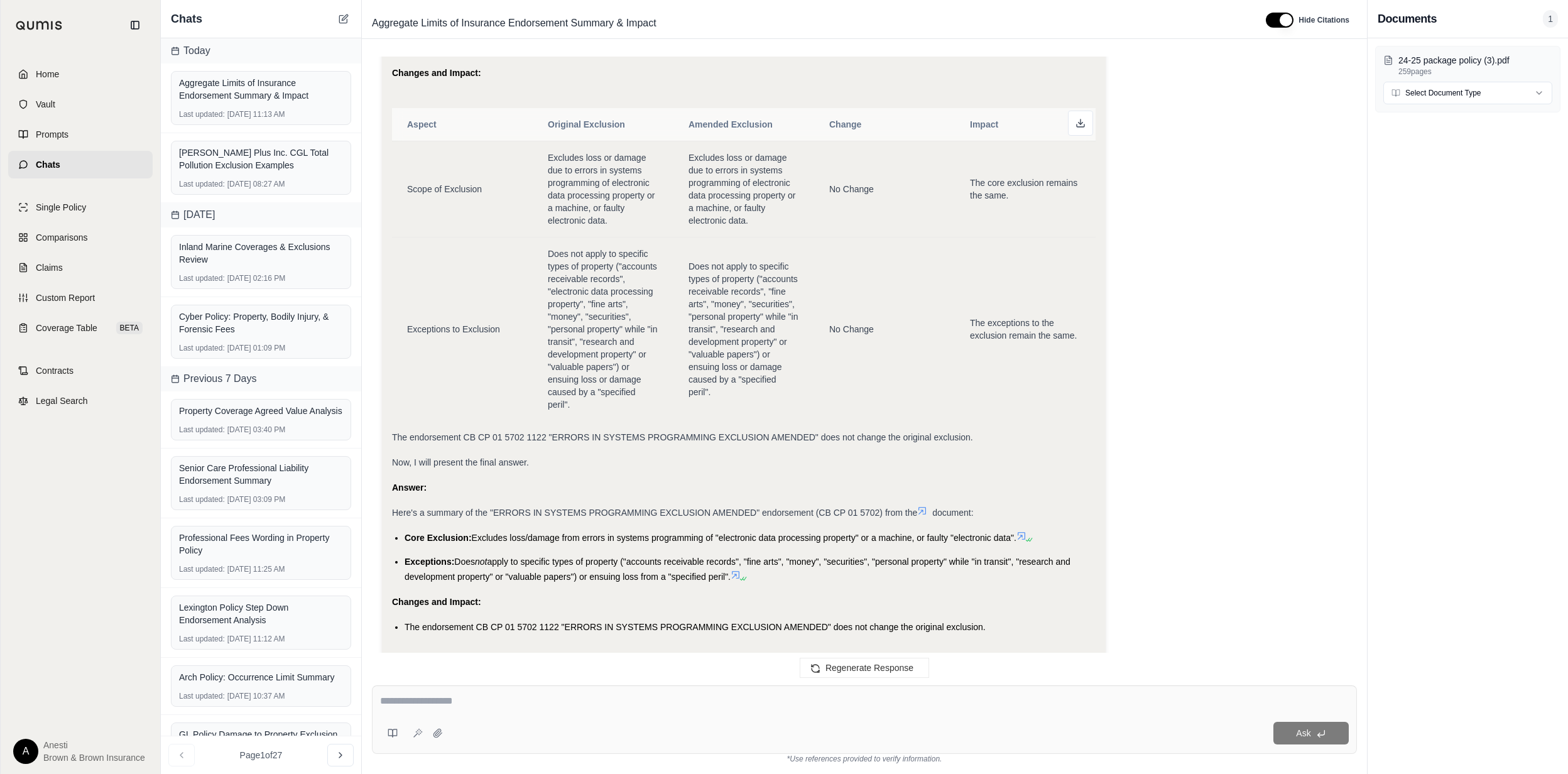
scroll to position [6792, 0]
